Goal: Use online tool/utility: Utilize a website feature to perform a specific function

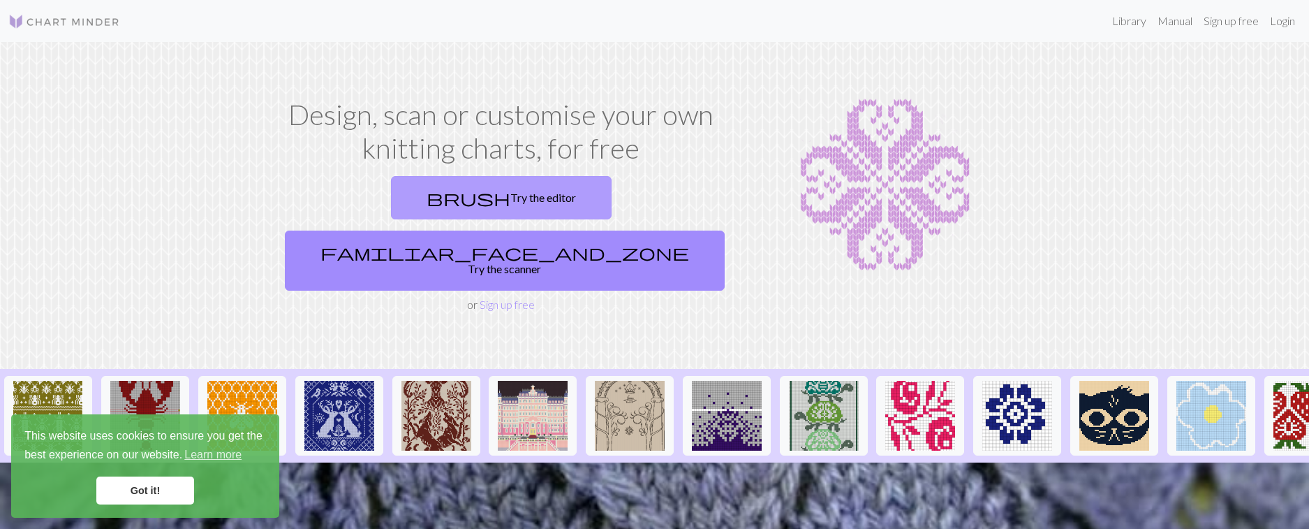
click at [391, 209] on link "brush Try the editor" at bounding box center [501, 197] width 221 height 43
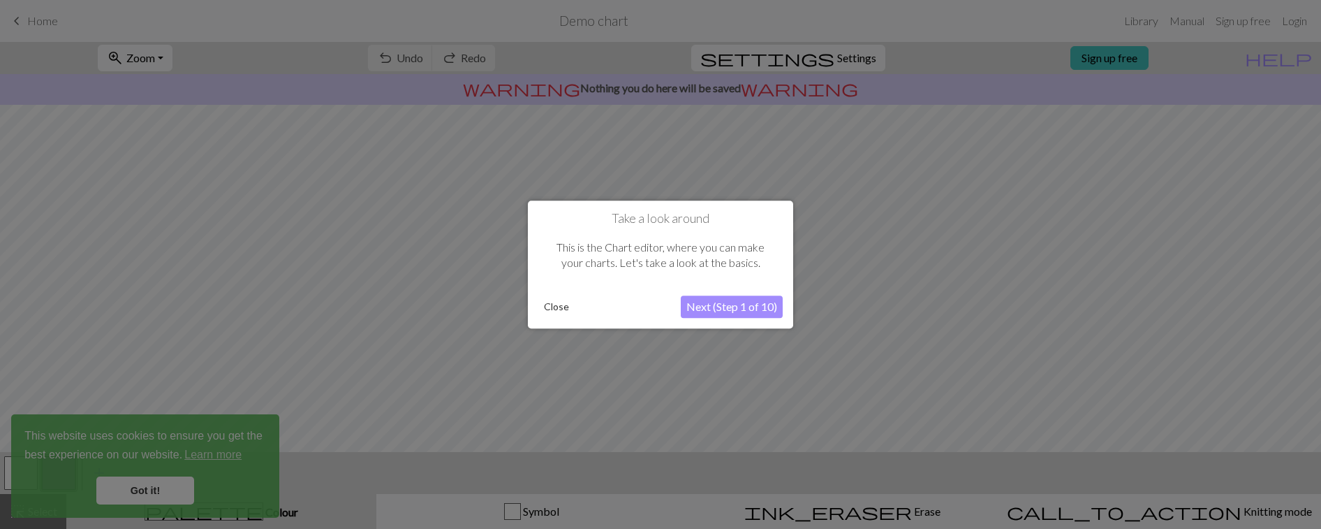
click at [730, 304] on button "Next (Step 1 of 10)" at bounding box center [732, 306] width 102 height 22
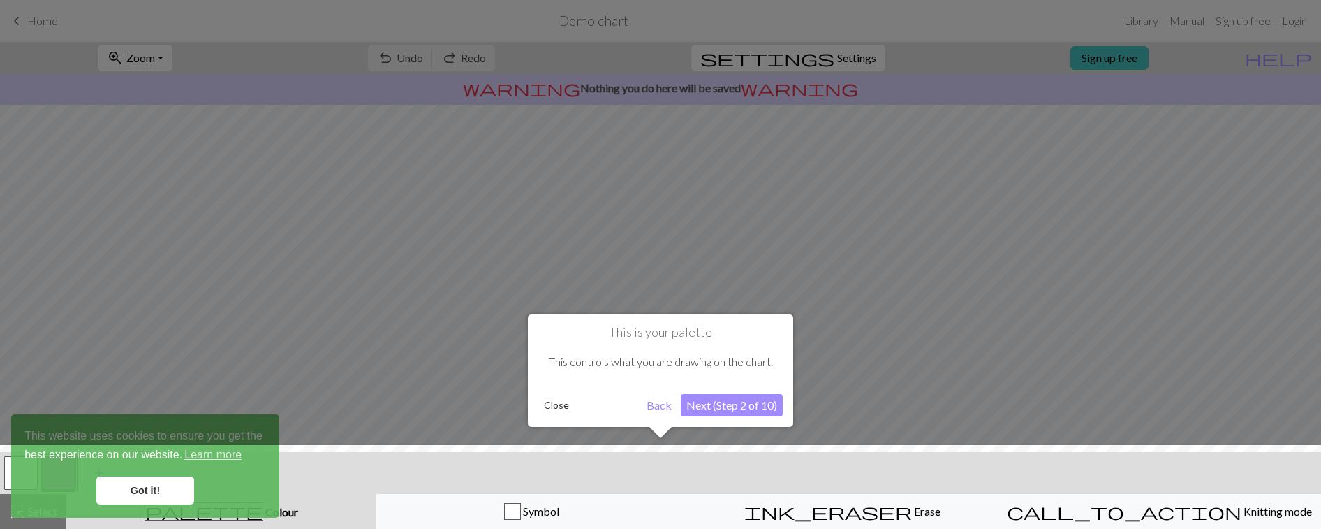
click at [714, 406] on button "Next (Step 2 of 10)" at bounding box center [732, 405] width 102 height 22
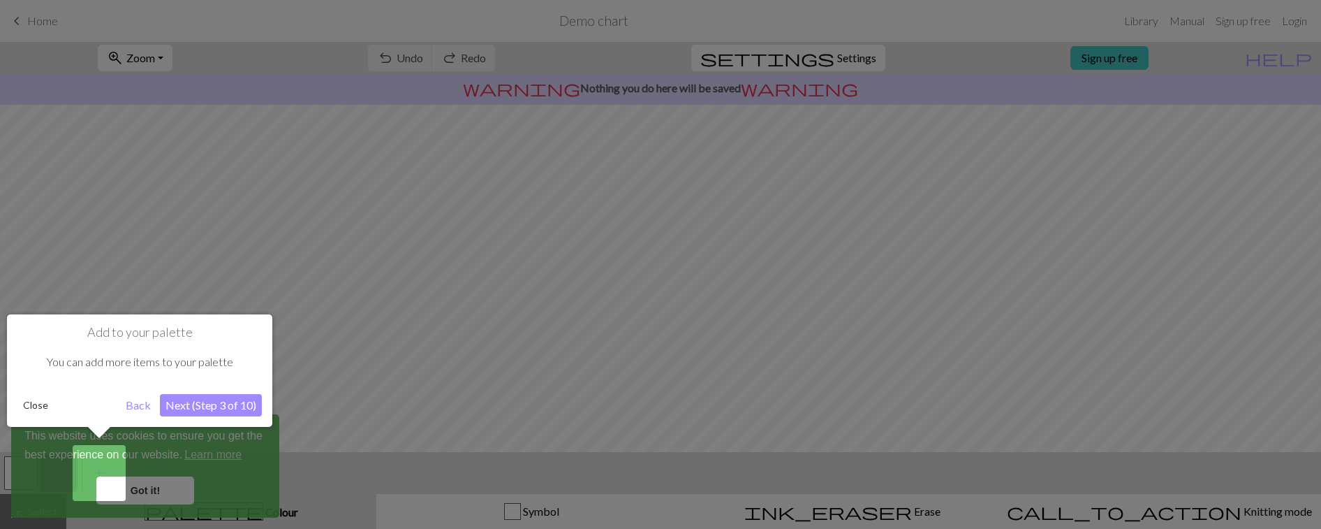
click at [34, 409] on button "Close" at bounding box center [35, 405] width 36 height 21
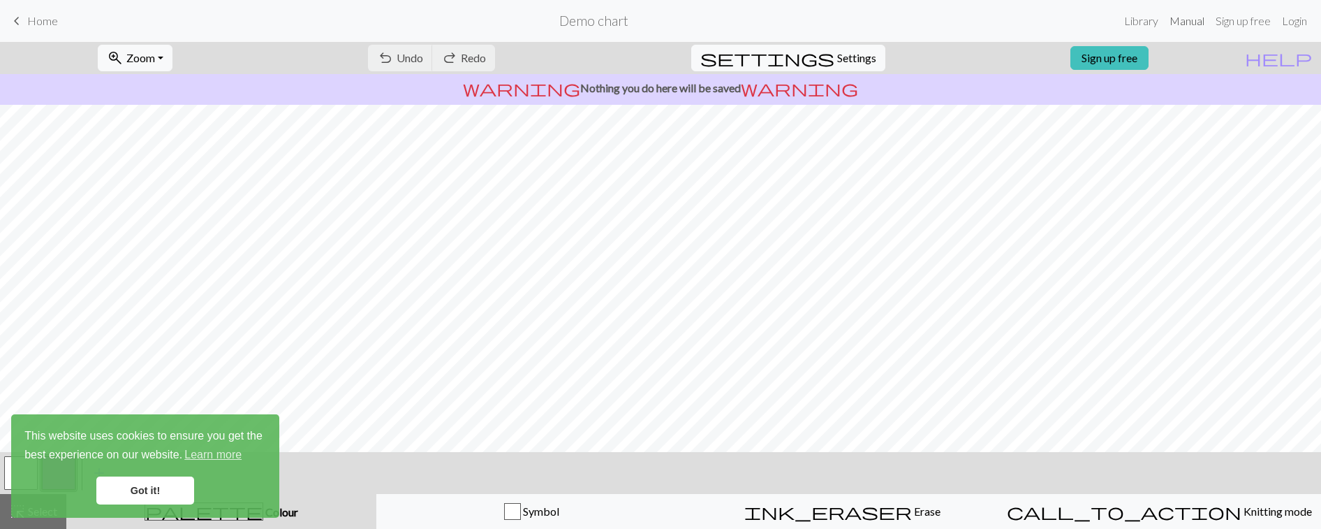
click at [1200, 20] on link "Manual" at bounding box center [1187, 21] width 46 height 28
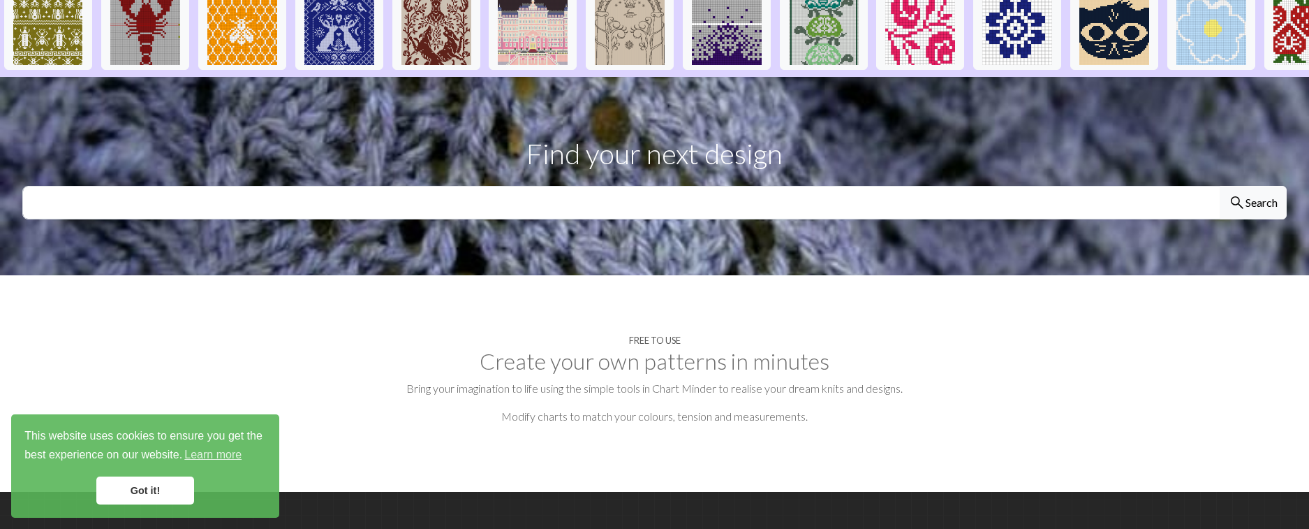
scroll to position [771, 0]
